Goal: Task Accomplishment & Management: Manage account settings

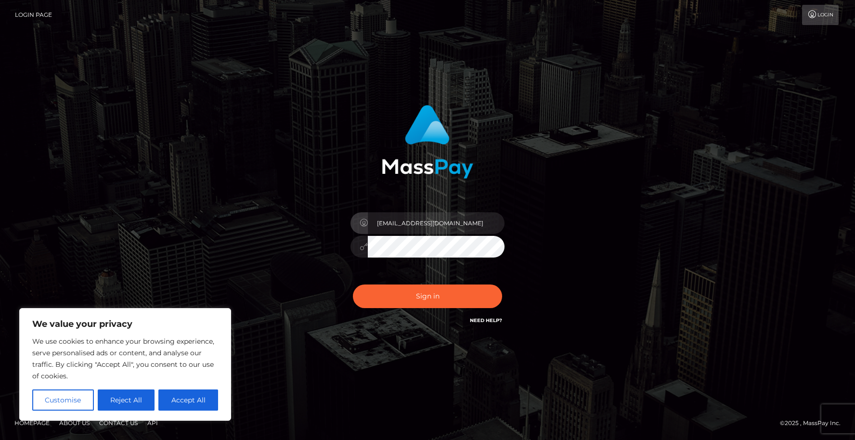
type input "panner@platphormcorp.com"
click at [182, 397] on button "Accept All" at bounding box center [188, 399] width 60 height 21
checkbox input "true"
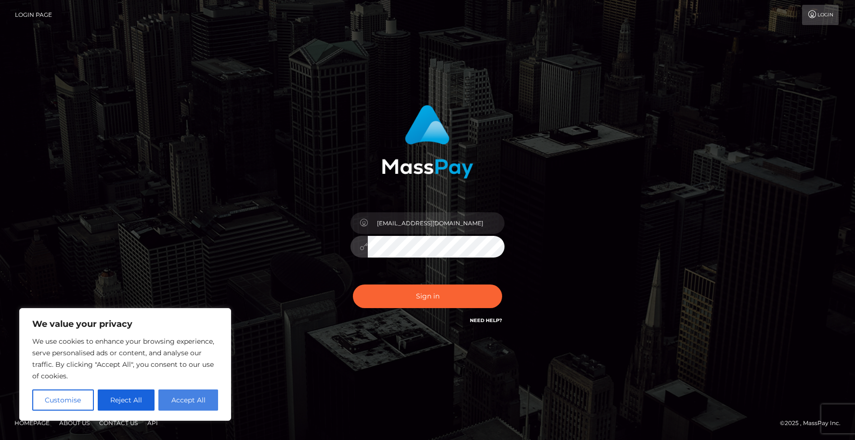
checkbox input "true"
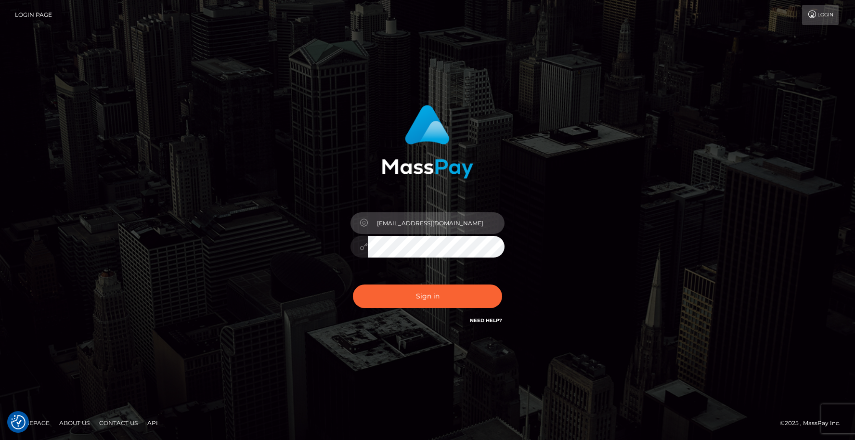
drag, startPoint x: 469, startPoint y: 224, endPoint x: 372, endPoint y: 222, distance: 97.7
click at [372, 222] on input "panner@platphormcorp.com" at bounding box center [436, 223] width 137 height 22
type input "pannerl"
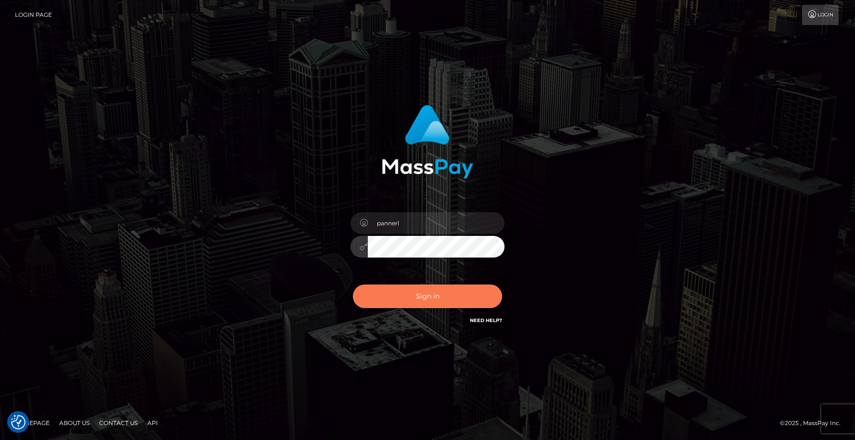
click at [433, 297] on button "Sign in" at bounding box center [427, 297] width 149 height 24
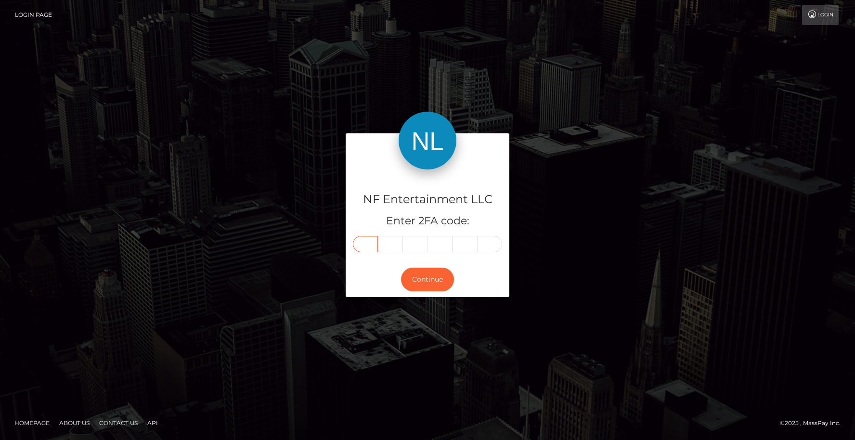
click at [370, 242] on input "text" at bounding box center [365, 244] width 25 height 16
type input "2"
type input "5"
type input "0"
type input "7"
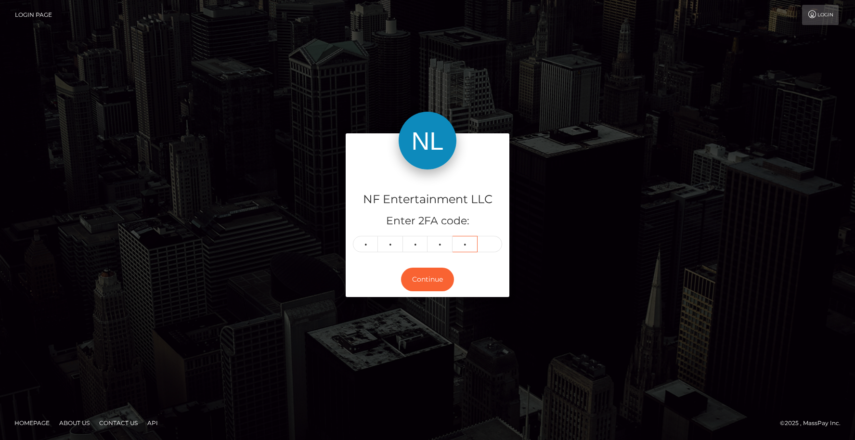
type input "0"
type input "9"
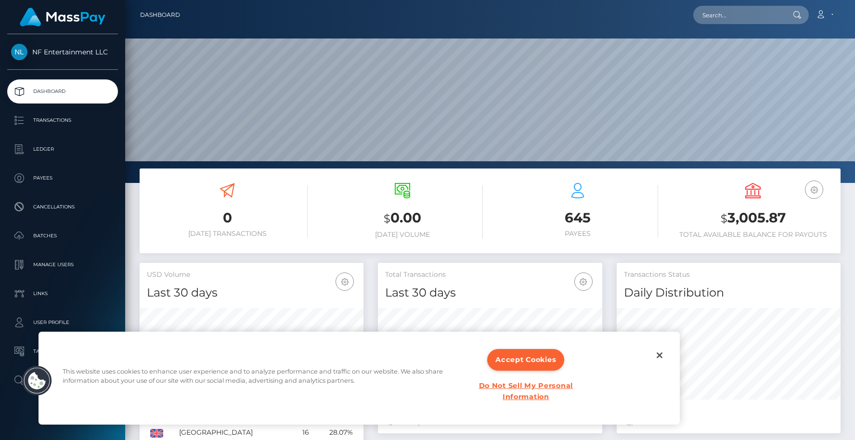
scroll to position [170, 224]
click at [58, 119] on p "Transactions" at bounding box center [62, 120] width 103 height 14
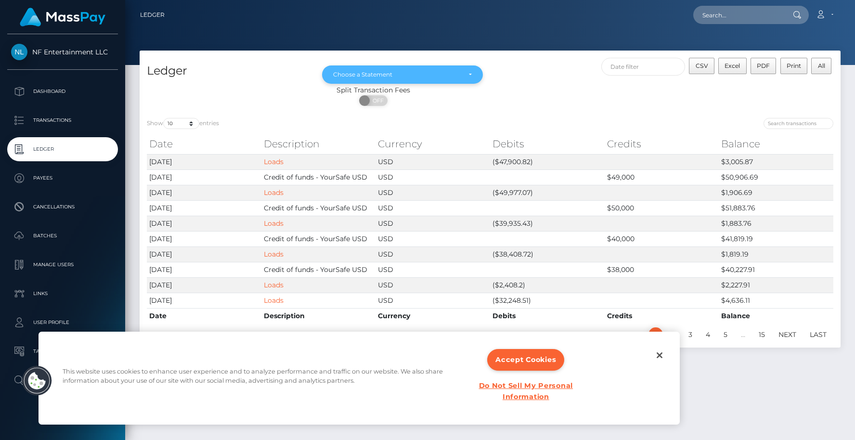
click at [433, 71] on div "Choose a Statement" at bounding box center [402, 74] width 161 height 18
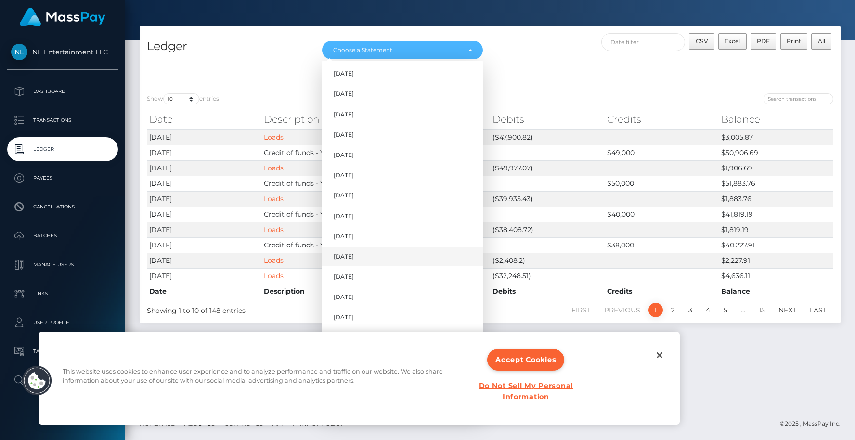
scroll to position [611, 0]
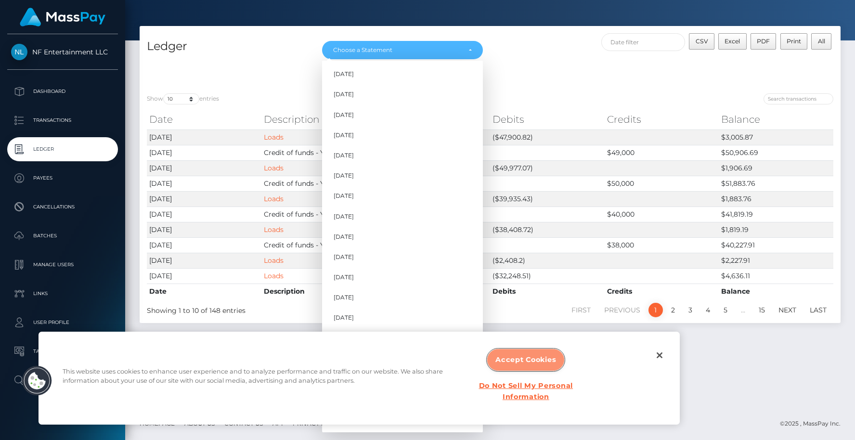
click at [539, 360] on button "Accept Cookies" at bounding box center [525, 360] width 77 height 22
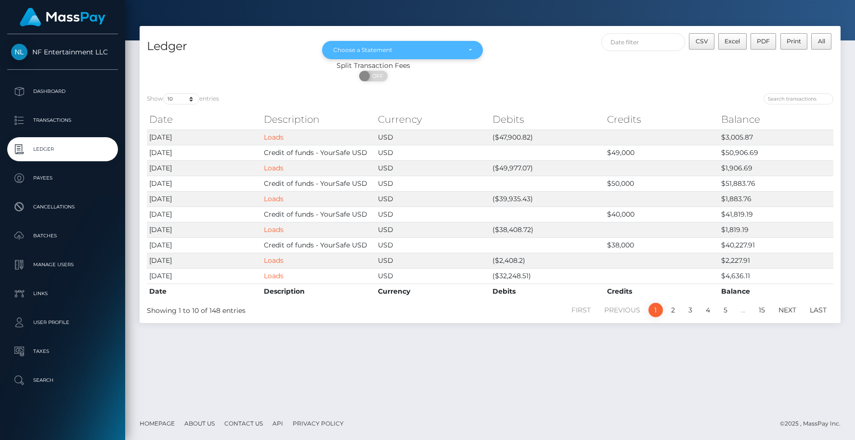
click at [392, 45] on div "Choose a Statement" at bounding box center [402, 50] width 161 height 18
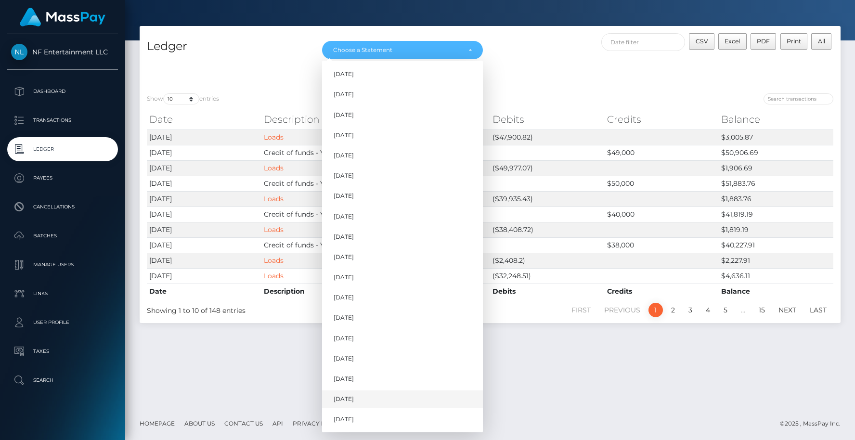
click at [354, 400] on span "Aug 2025" at bounding box center [344, 399] width 20 height 9
select select "Aug 2025"
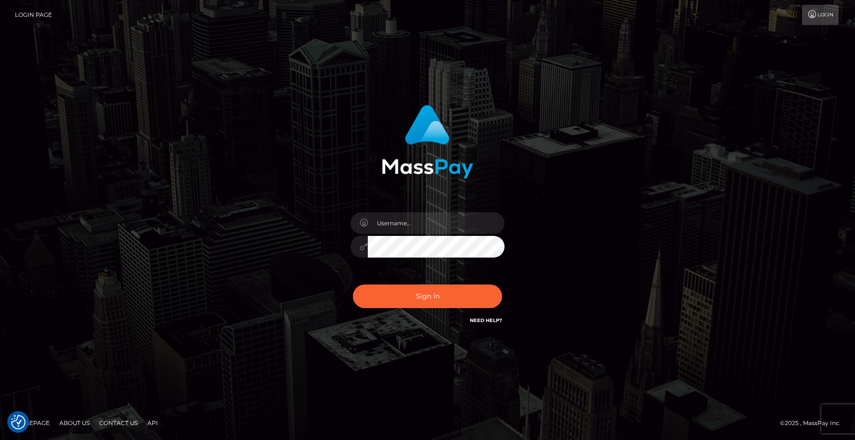
checkbox input "true"
